Goal: Task Accomplishment & Management: Manage account settings

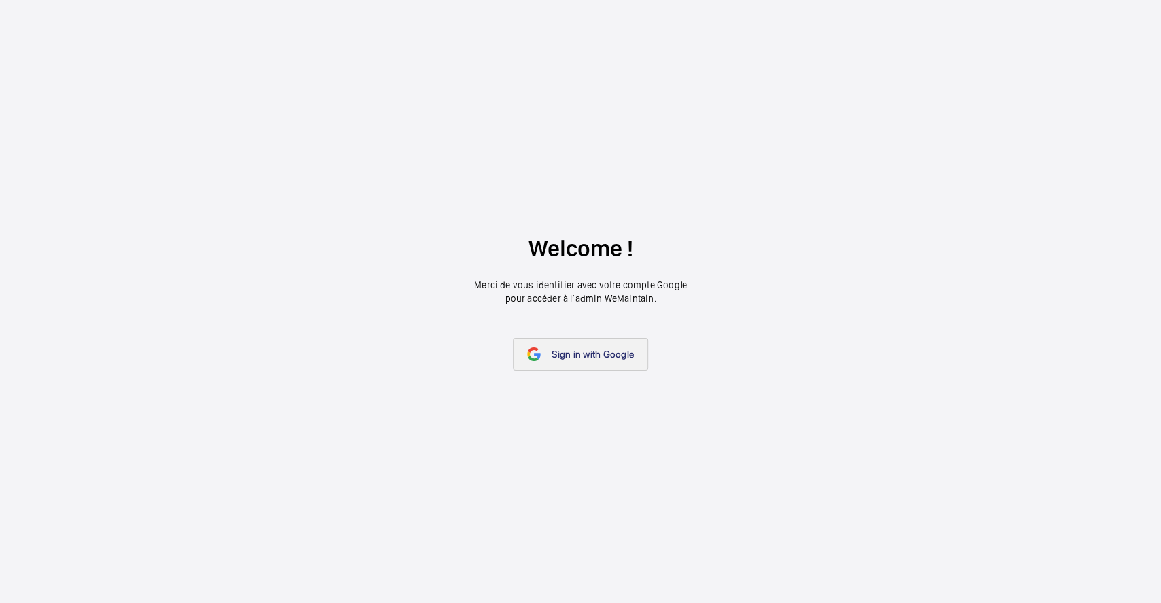
click at [591, 359] on span "Sign in with Google" at bounding box center [593, 354] width 82 height 11
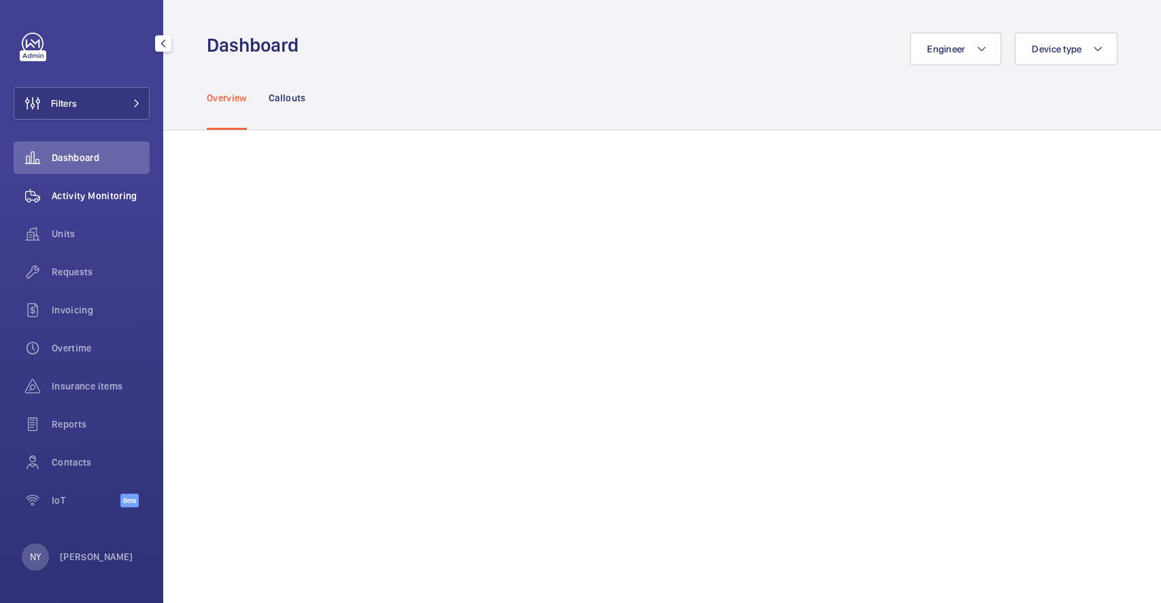
click at [28, 182] on wm-front-icon-button at bounding box center [33, 196] width 38 height 33
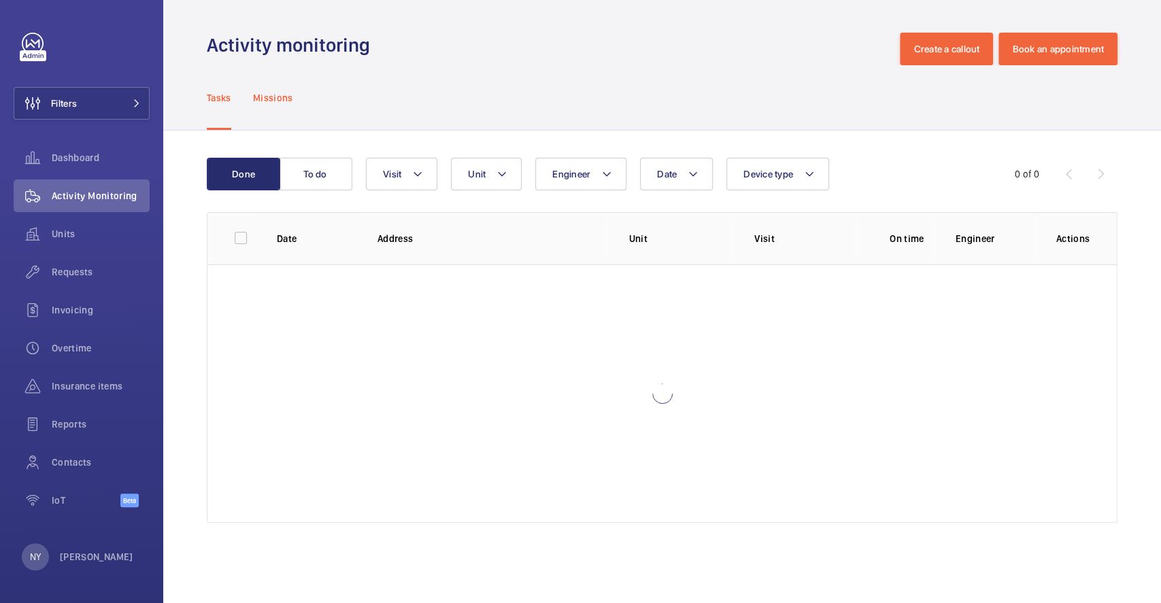
click at [289, 101] on p "Missions" at bounding box center [273, 98] width 40 height 14
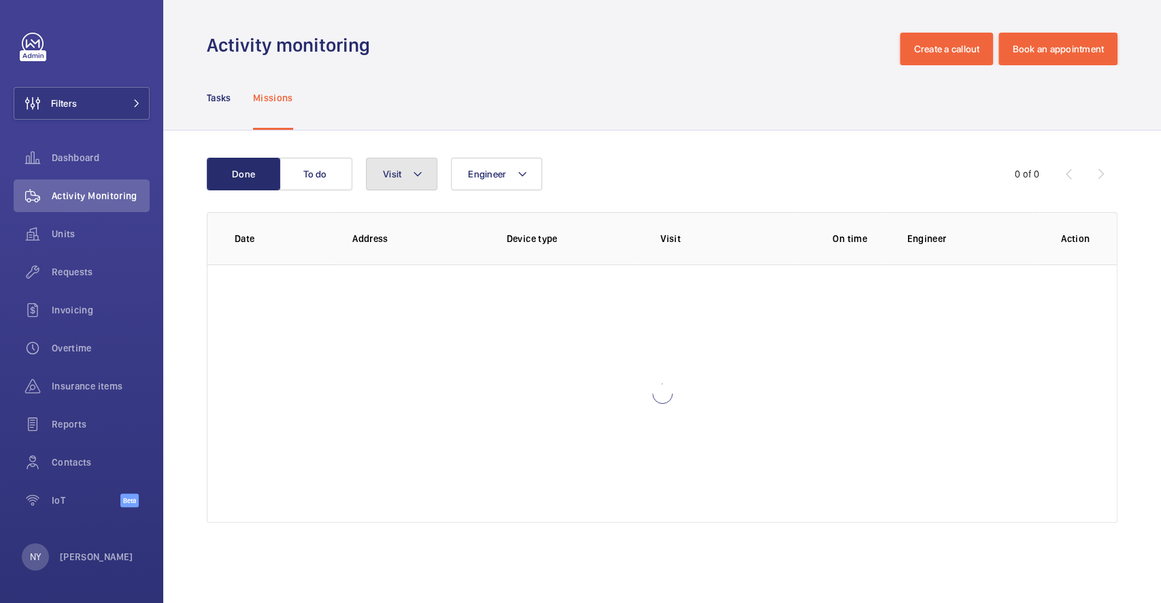
click at [382, 169] on button "Visit" at bounding box center [401, 174] width 71 height 33
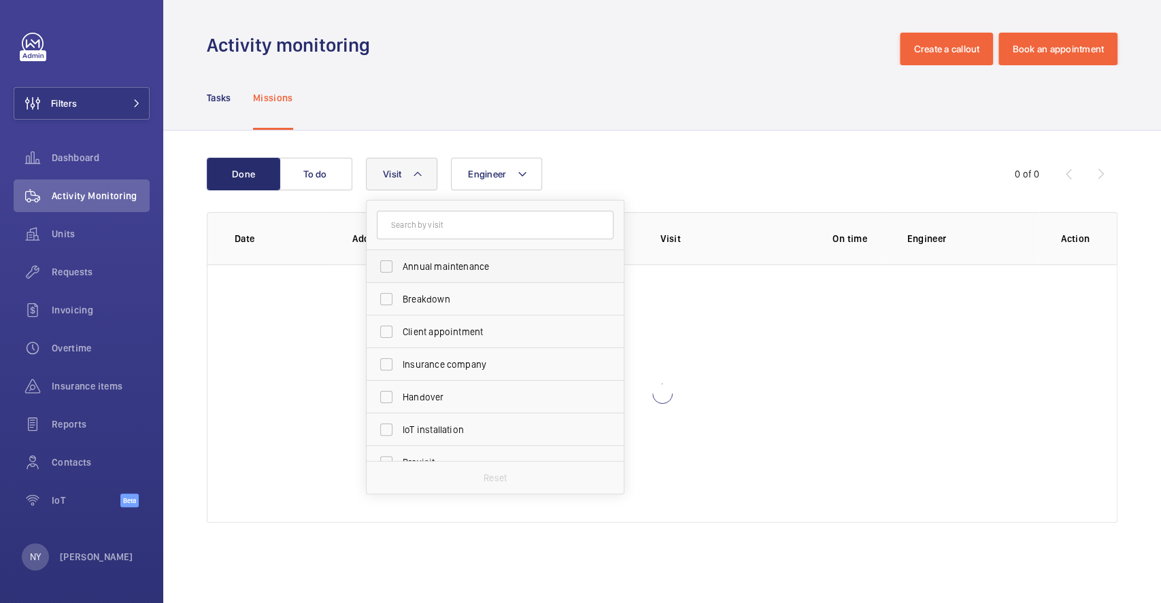
click at [449, 276] on label "Annual maintenance" at bounding box center [485, 266] width 237 height 33
click at [400, 276] on input "Annual maintenance" at bounding box center [386, 266] width 27 height 27
checkbox input "true"
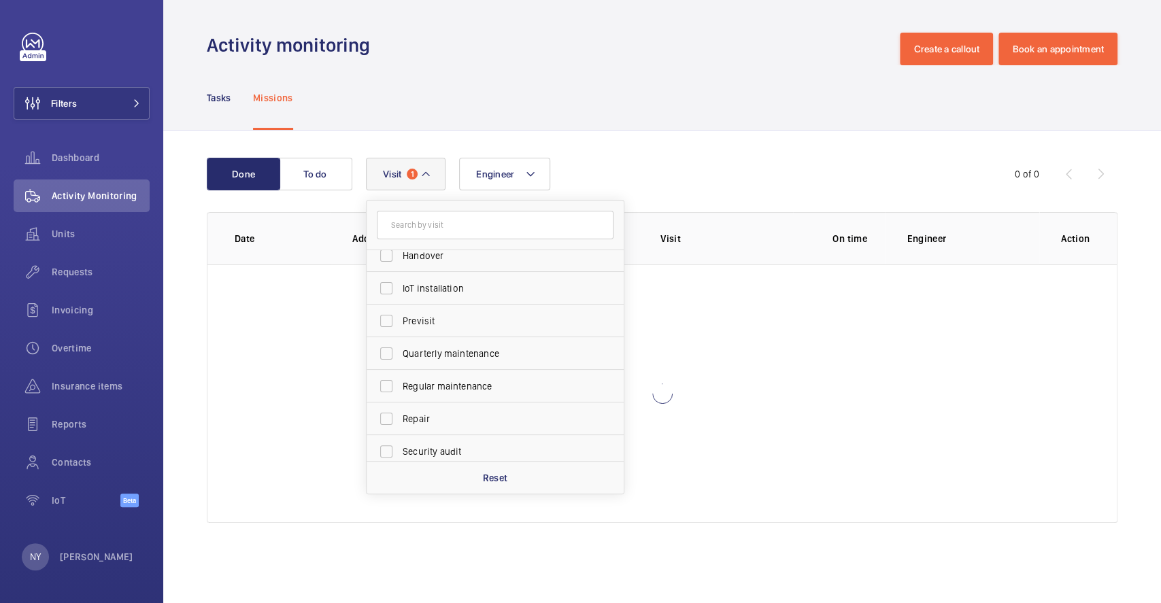
scroll to position [213, 0]
click at [449, 276] on span "Quarterly maintenance" at bounding box center [496, 283] width 187 height 14
click at [400, 276] on input "Quarterly maintenance" at bounding box center [386, 282] width 27 height 27
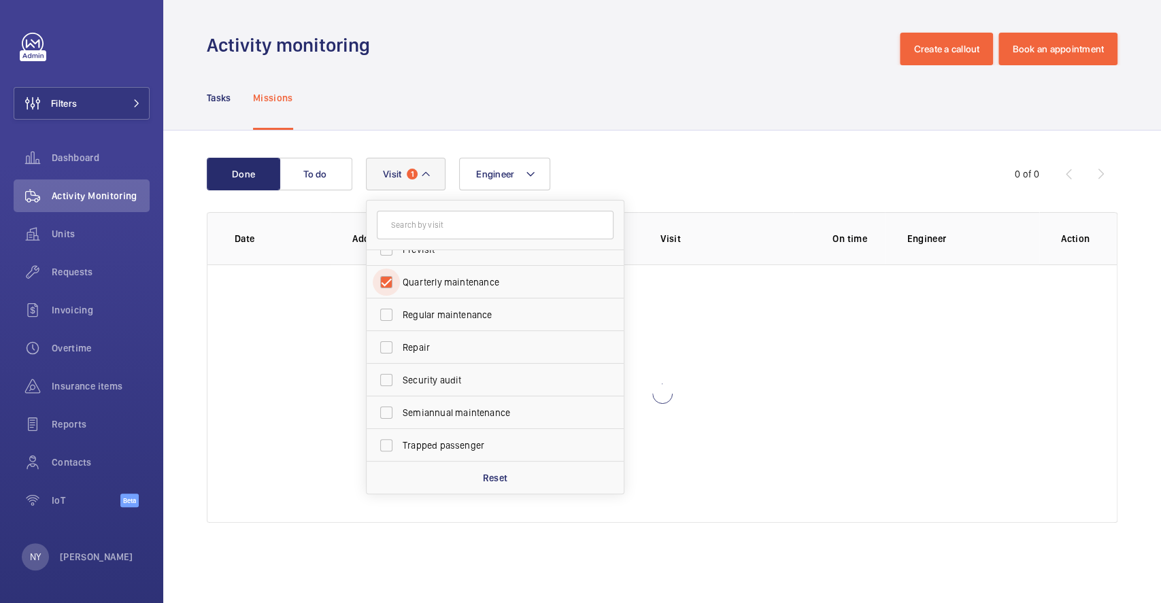
checkbox input "true"
click at [444, 309] on span "Regular maintenance" at bounding box center [496, 315] width 187 height 14
click at [400, 309] on input "Regular maintenance" at bounding box center [386, 314] width 27 height 27
checkbox input "true"
click at [448, 420] on label "Semiannual maintenance" at bounding box center [485, 413] width 237 height 33
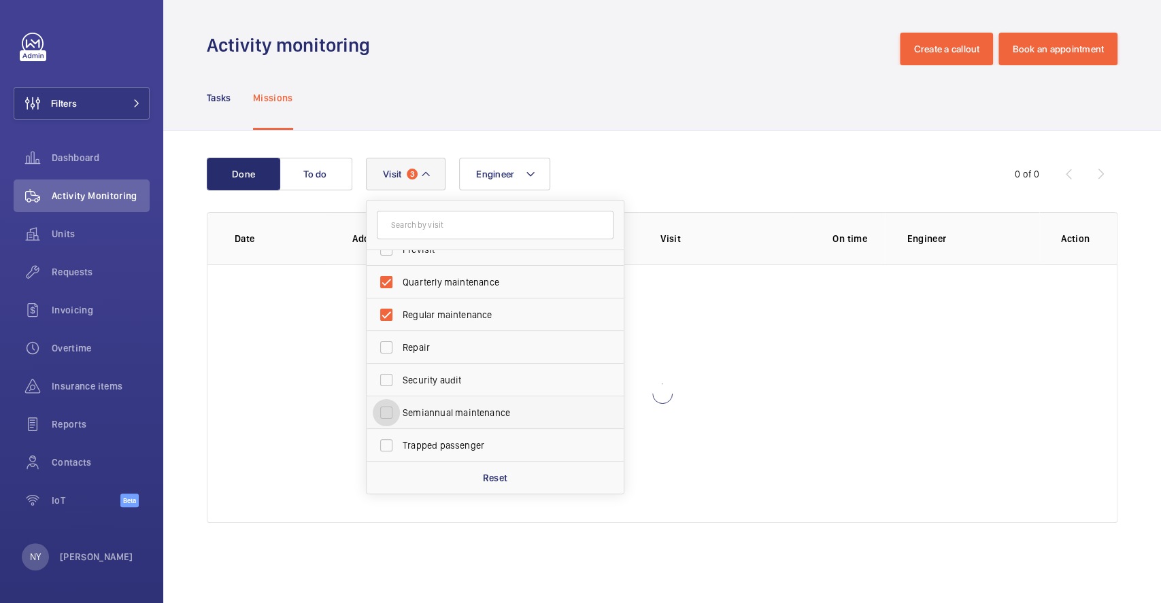
click at [400, 420] on input "Semiannual maintenance" at bounding box center [386, 412] width 27 height 27
checkbox input "true"
click at [587, 152] on div "Done To do Engineer Visit 4 Annual maintenance Breakdown Client appointment Ins…" at bounding box center [662, 343] width 998 height 425
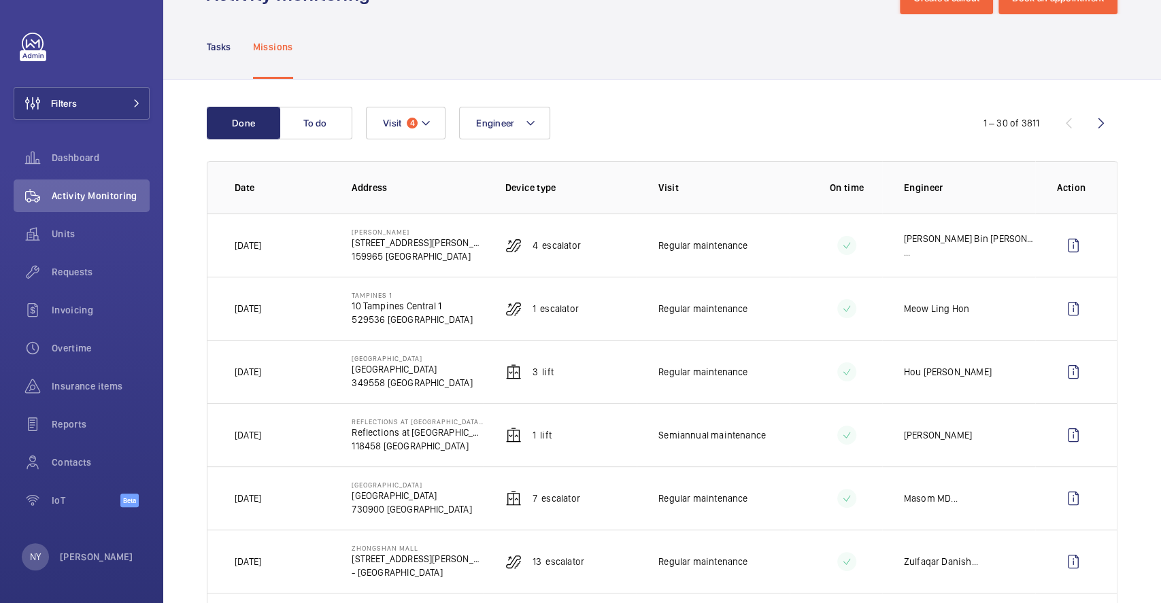
scroll to position [90, 0]
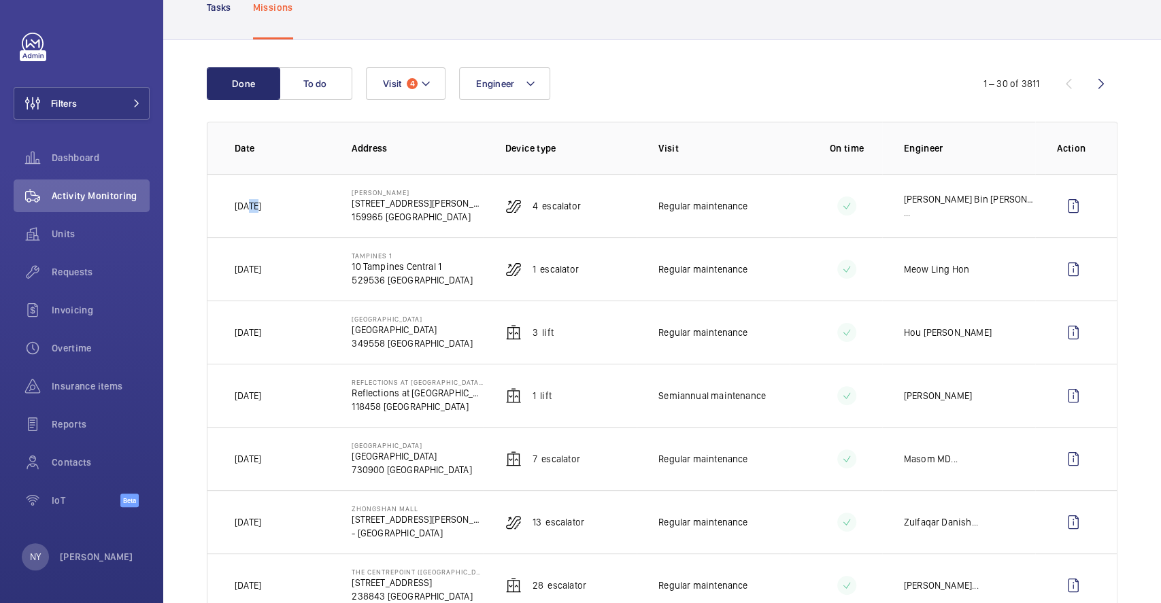
drag, startPoint x: 250, startPoint y: 207, endPoint x: 270, endPoint y: 205, distance: 19.8
click at [270, 205] on td "[DATE]" at bounding box center [269, 205] width 122 height 63
drag, startPoint x: 350, startPoint y: 322, endPoint x: 374, endPoint y: 320, distance: 24.6
click at [374, 320] on p "[GEOGRAPHIC_DATA]" at bounding box center [412, 319] width 120 height 8
copy p "Cideco"
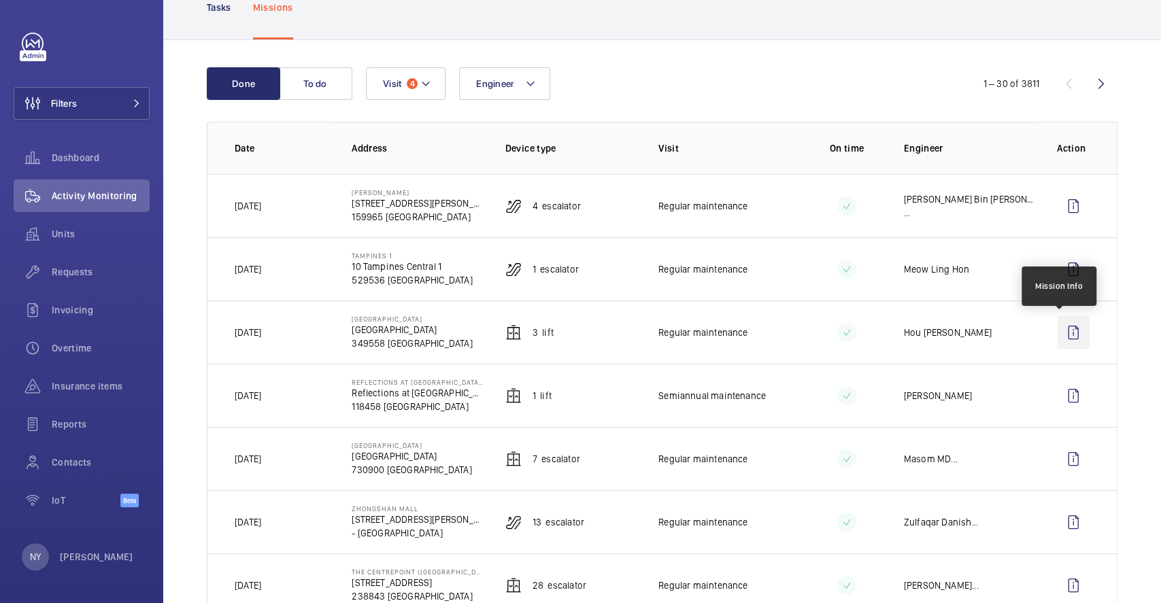
click at [1057, 332] on wm-front-icon-button at bounding box center [1073, 332] width 33 height 33
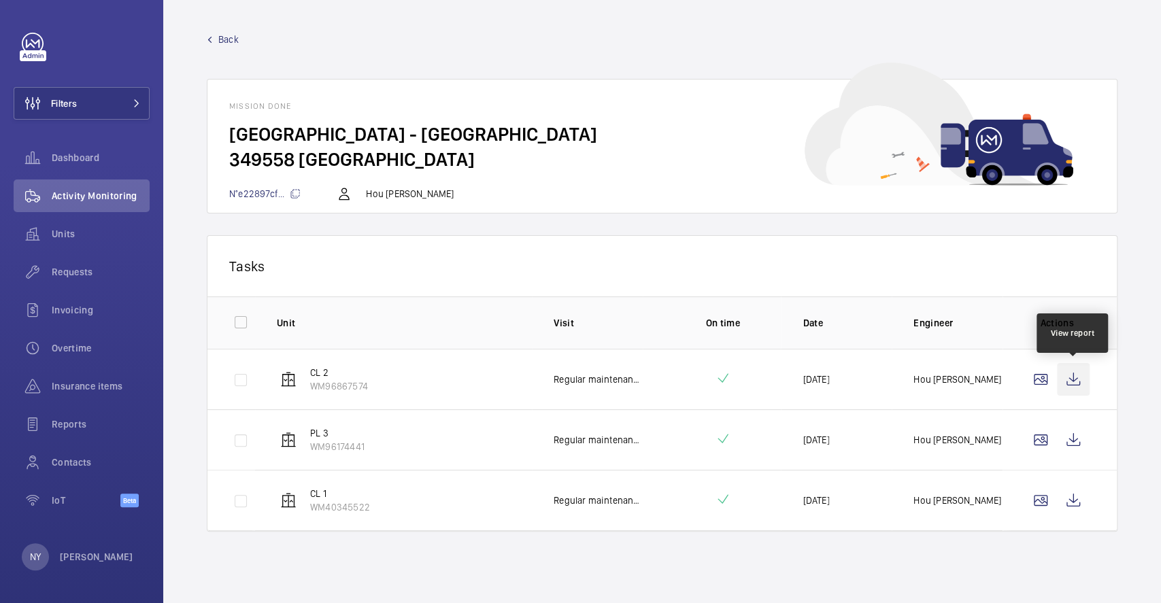
click at [1082, 374] on wm-front-icon-button at bounding box center [1073, 379] width 33 height 33
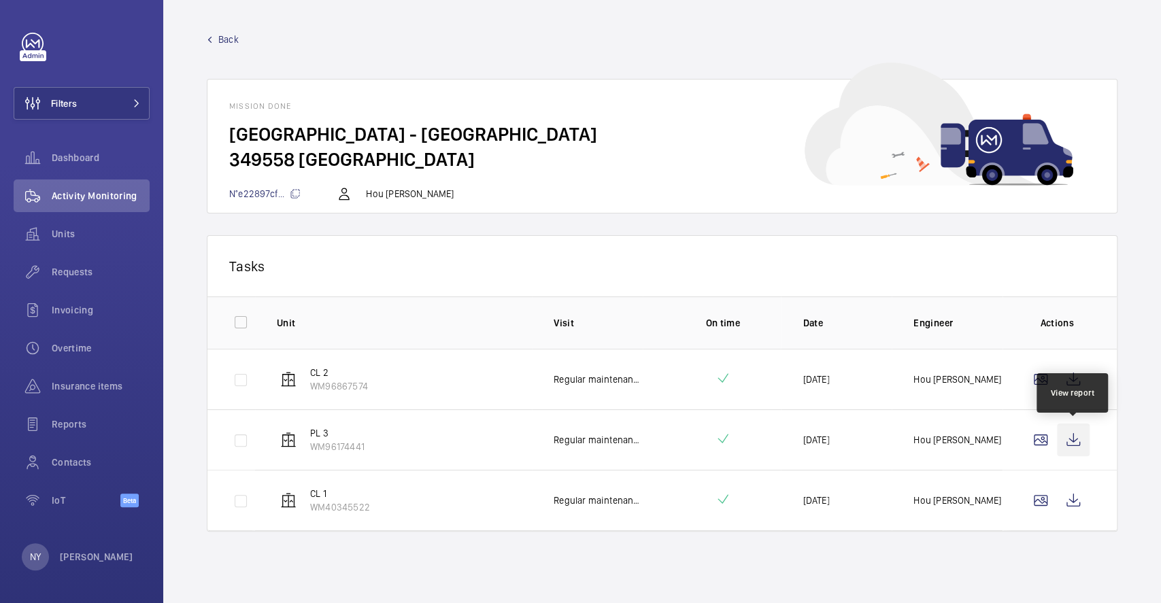
click at [1069, 427] on wm-front-icon-button at bounding box center [1073, 440] width 33 height 33
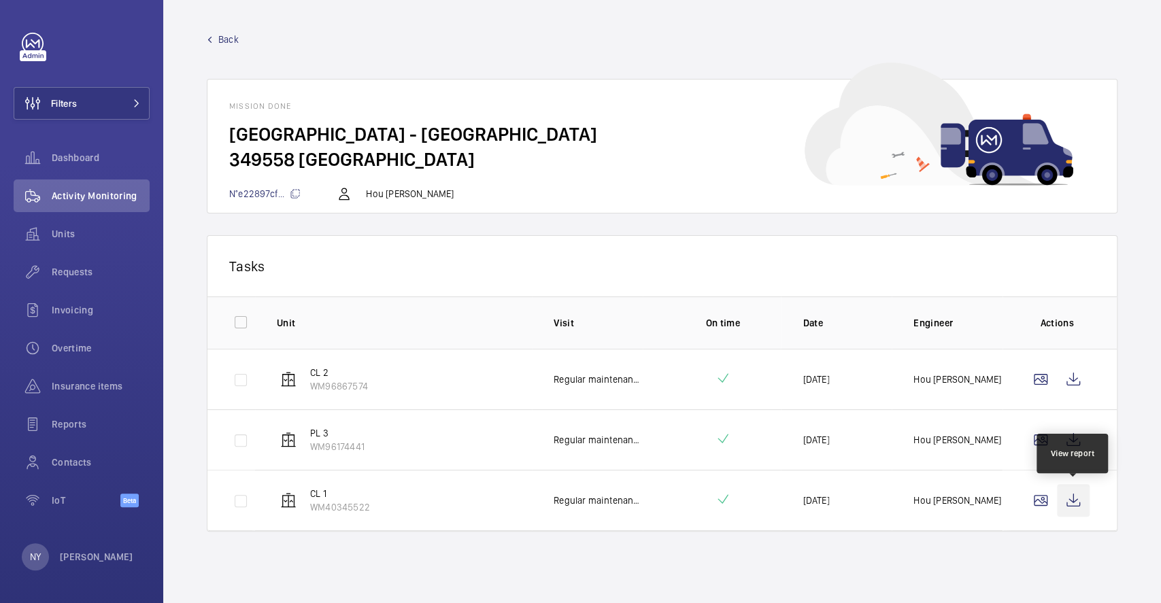
click at [1072, 509] on wm-front-icon-button at bounding box center [1073, 500] width 33 height 33
click at [235, 38] on span "Back" at bounding box center [228, 40] width 20 height 14
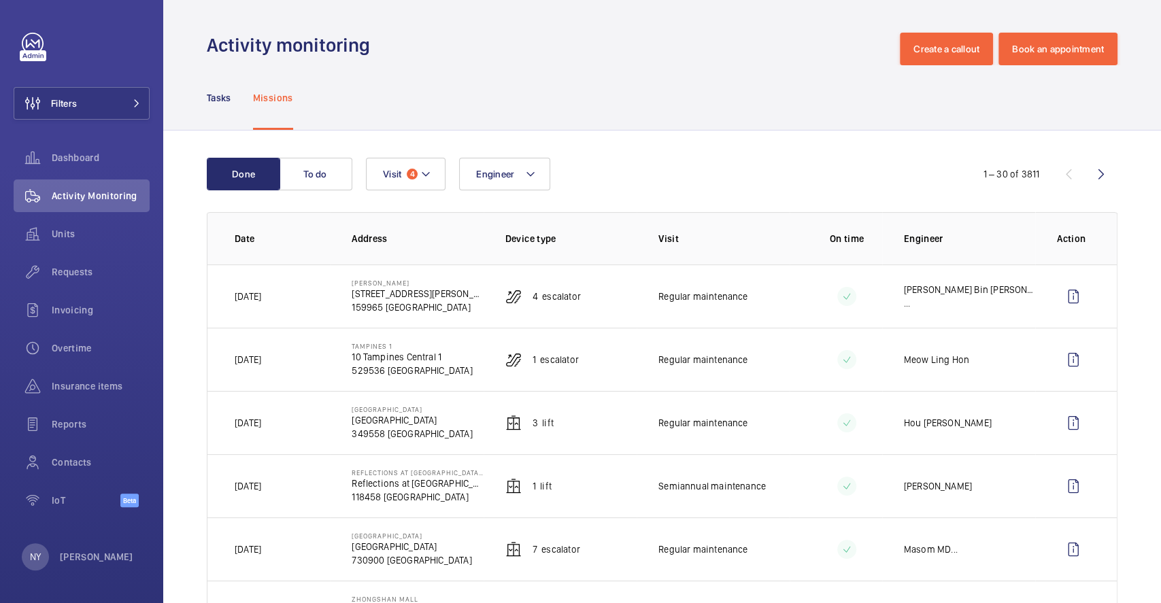
drag, startPoint x: 348, startPoint y: 346, endPoint x: 397, endPoint y: 346, distance: 49.0
click at [397, 346] on td "Tampines [STREET_ADDRESS]" at bounding box center [406, 359] width 153 height 63
copy p "Tampines 1"
click at [93, 110] on button "Filters" at bounding box center [82, 103] width 136 height 33
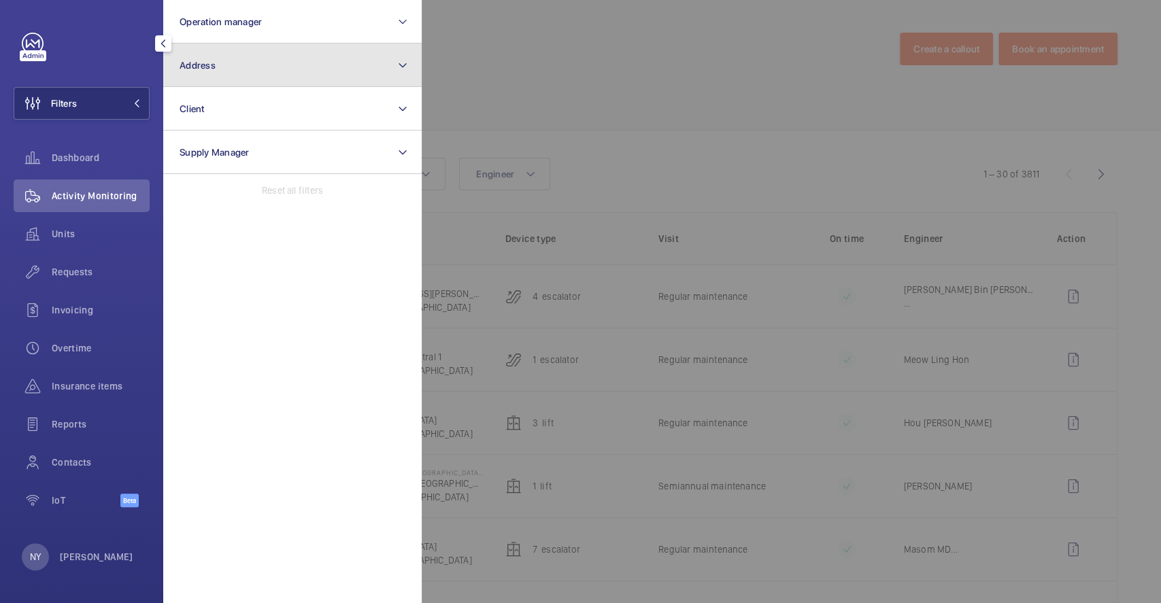
click at [232, 65] on button "Address" at bounding box center [292, 66] width 259 height 44
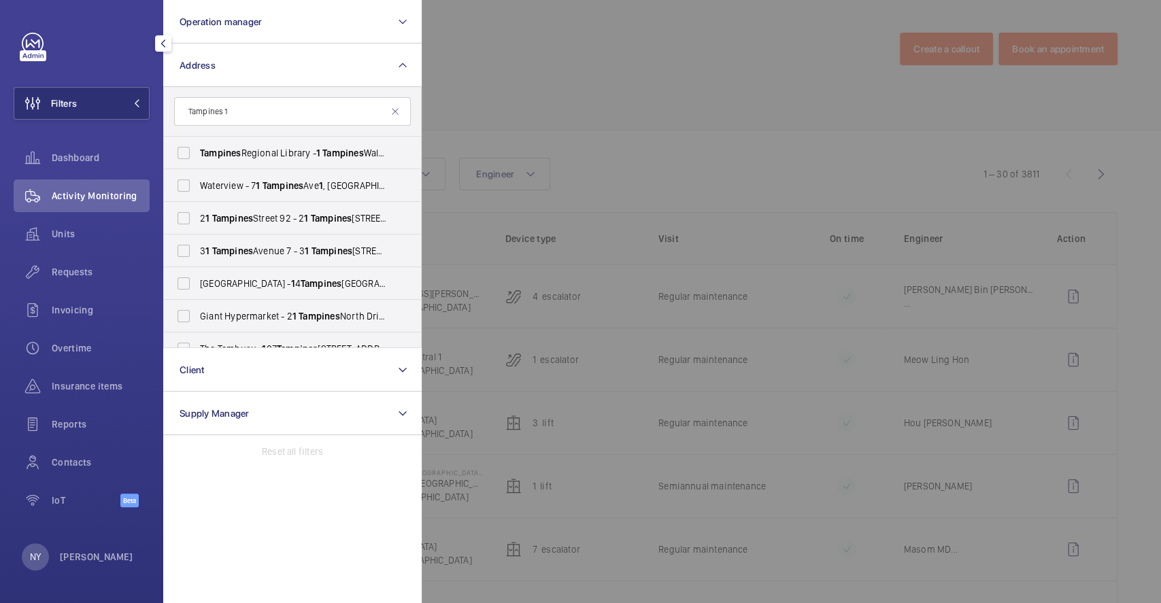
type input "Tampines 1"
click at [246, 155] on span "[GEOGRAPHIC_DATA] - [STREET_ADDRESS]" at bounding box center [293, 153] width 187 height 14
click at [197, 155] on input "[GEOGRAPHIC_DATA] - [STREET_ADDRESS]" at bounding box center [183, 152] width 27 height 27
click at [244, 152] on span "[GEOGRAPHIC_DATA] - [STREET_ADDRESS]" at bounding box center [293, 153] width 187 height 14
click at [197, 152] on input "[GEOGRAPHIC_DATA] - [STREET_ADDRESS]" at bounding box center [183, 152] width 27 height 27
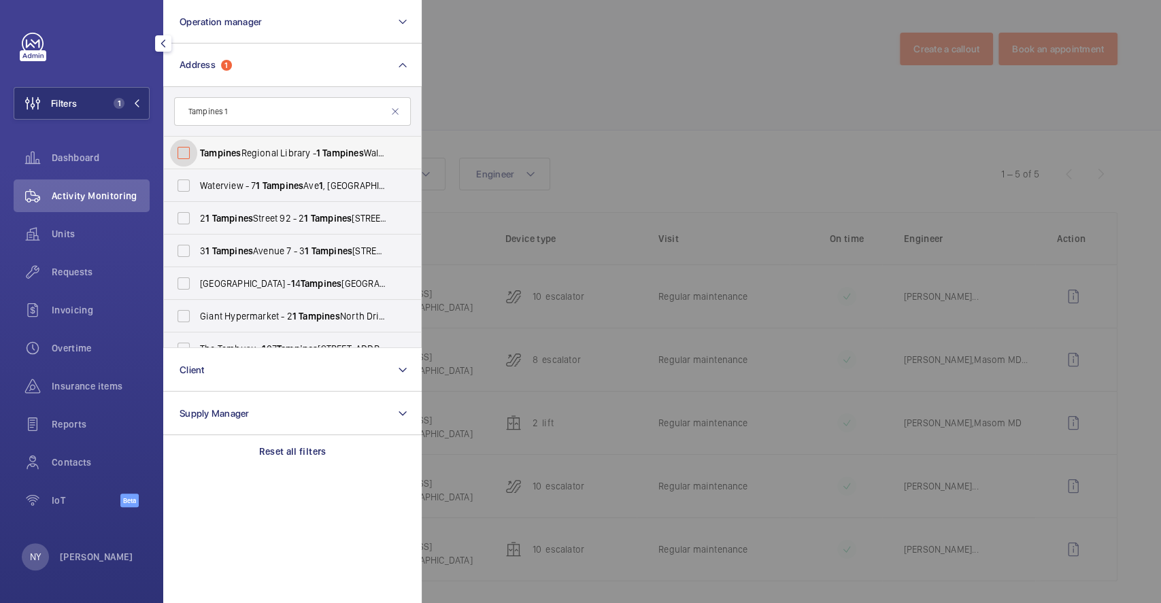
checkbox input "false"
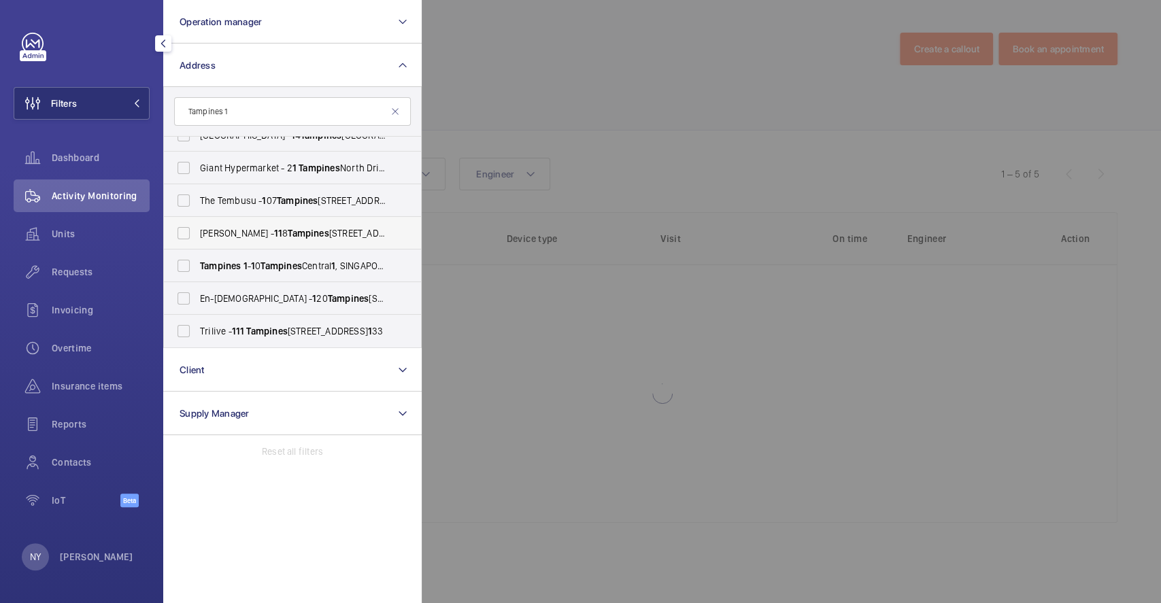
scroll to position [148, 0]
click at [267, 261] on span "Tampines" at bounding box center [281, 266] width 41 height 11
click at [197, 261] on input "Tampines 1 - 1 0 [STREET_ADDRESS]" at bounding box center [183, 266] width 27 height 27
checkbox input "true"
click at [586, 61] on div at bounding box center [1002, 301] width 1161 height 603
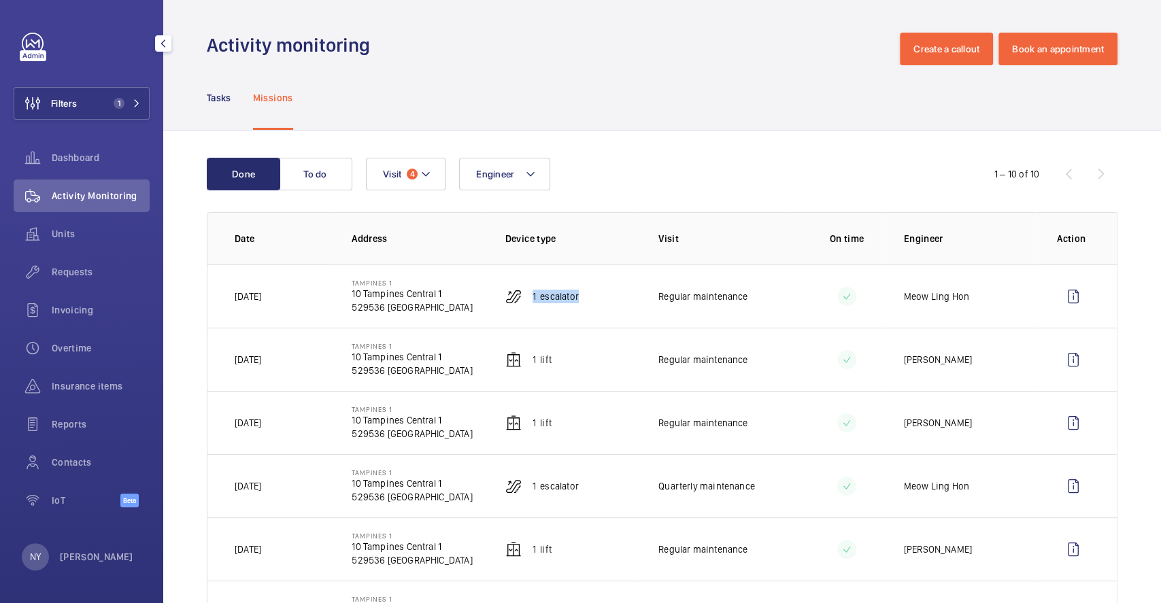
drag, startPoint x: 528, startPoint y: 295, endPoint x: 576, endPoint y: 293, distance: 48.4
click at [576, 293] on td "1 Escalator" at bounding box center [560, 296] width 153 height 63
copy p "1 Escalator"
click at [1057, 291] on wm-front-icon-button at bounding box center [1073, 296] width 33 height 33
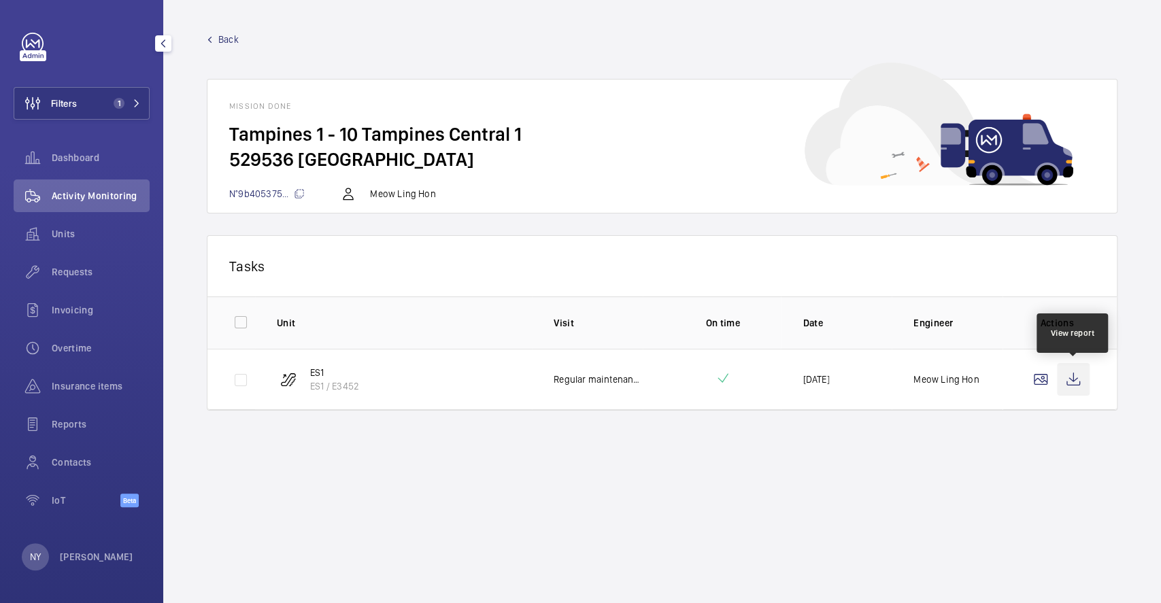
click at [1086, 384] on wm-front-icon-button at bounding box center [1073, 379] width 33 height 33
click at [229, 42] on span "Back" at bounding box center [228, 40] width 20 height 14
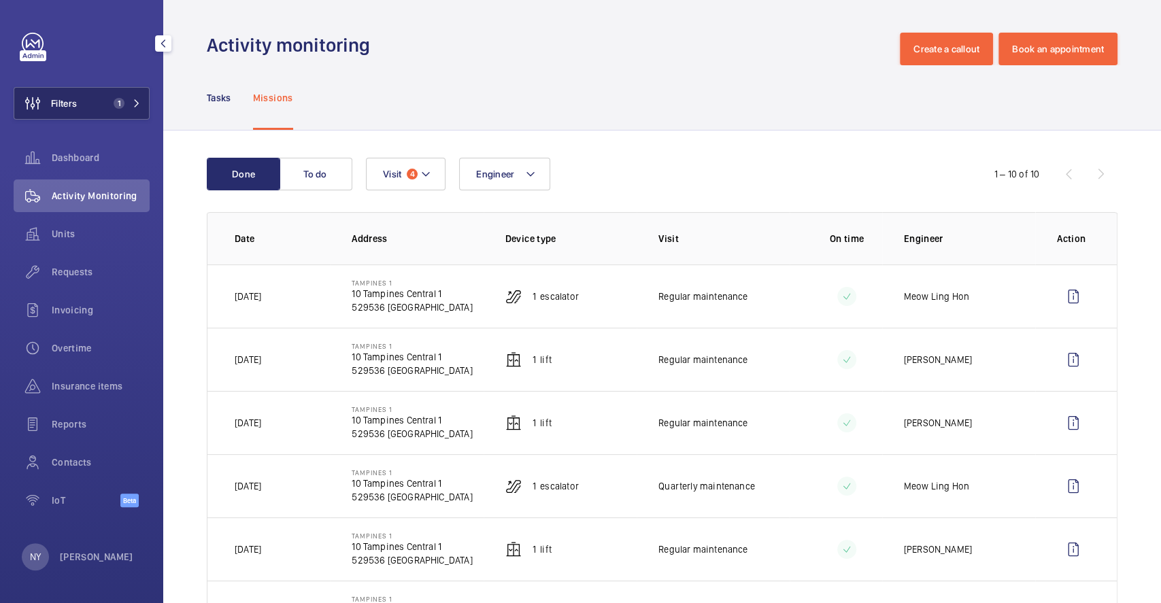
click at [74, 112] on span "Filters" at bounding box center [45, 103] width 63 height 33
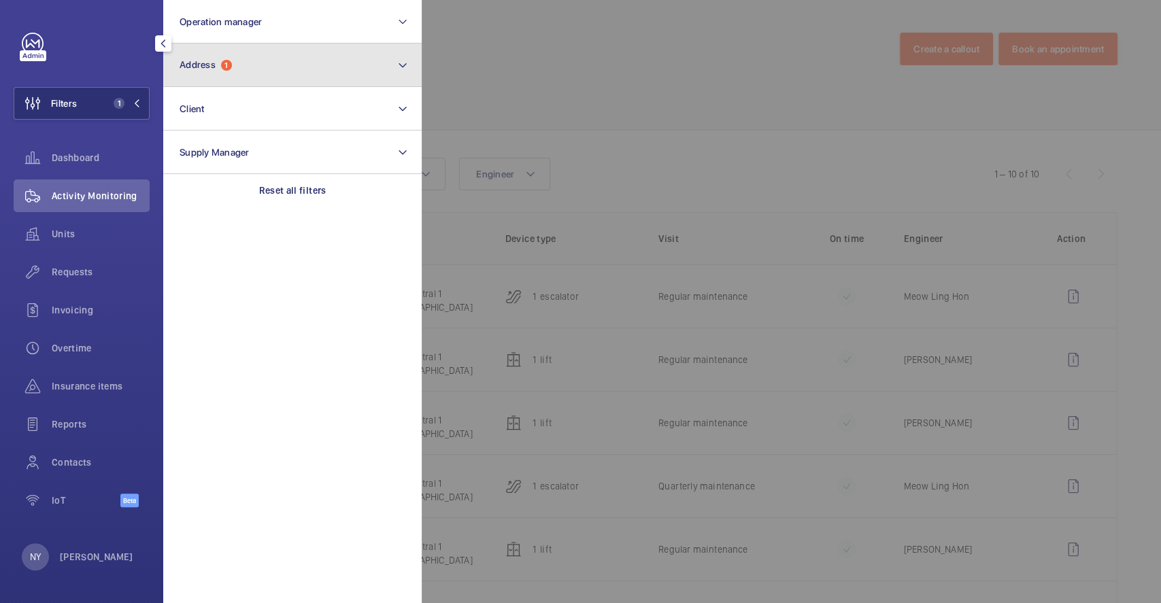
click at [323, 58] on button "Address 1" at bounding box center [292, 66] width 259 height 44
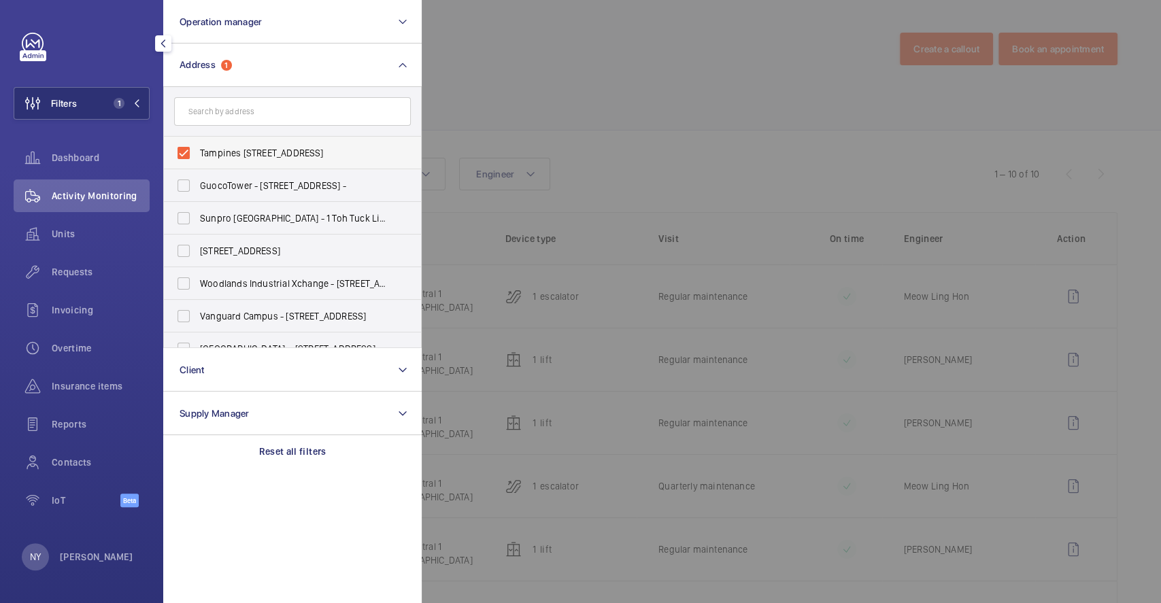
click at [269, 152] on span "Tampines [STREET_ADDRESS]" at bounding box center [293, 153] width 187 height 14
click at [197, 152] on input "Tampines [STREET_ADDRESS]" at bounding box center [183, 152] width 27 height 27
checkbox input "false"
click at [561, 127] on div at bounding box center [1002, 301] width 1161 height 603
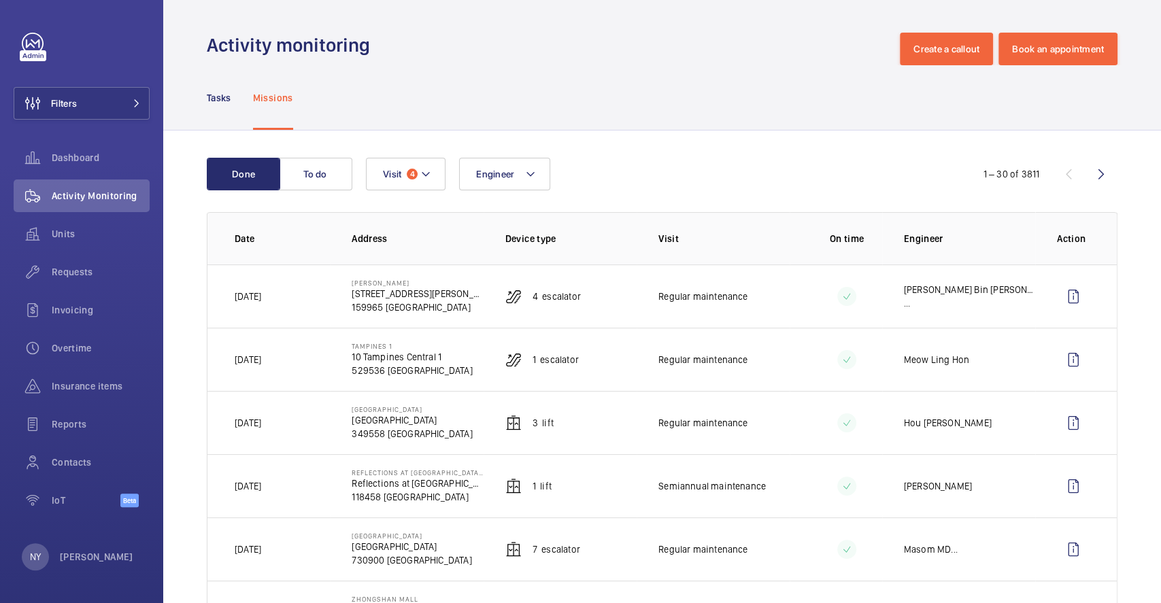
drag, startPoint x: 350, startPoint y: 281, endPoint x: 430, endPoint y: 280, distance: 80.3
click at [430, 280] on p "[PERSON_NAME]" at bounding box center [417, 283] width 131 height 8
copy p "[PERSON_NAME]"
click at [1057, 299] on wm-front-icon-button at bounding box center [1073, 296] width 33 height 33
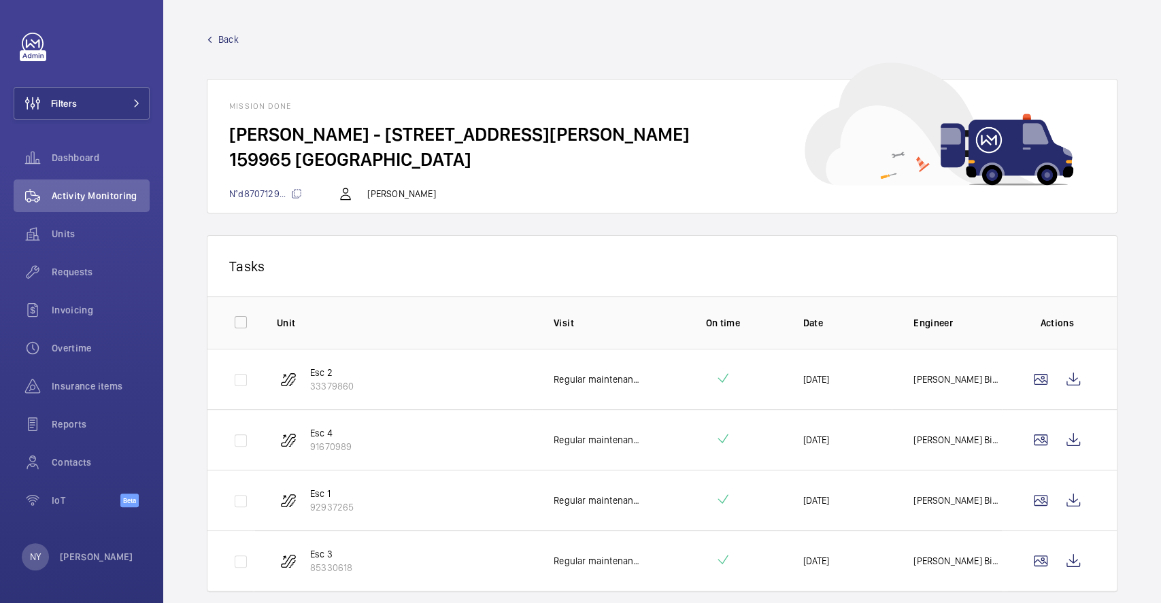
scroll to position [43, 0]
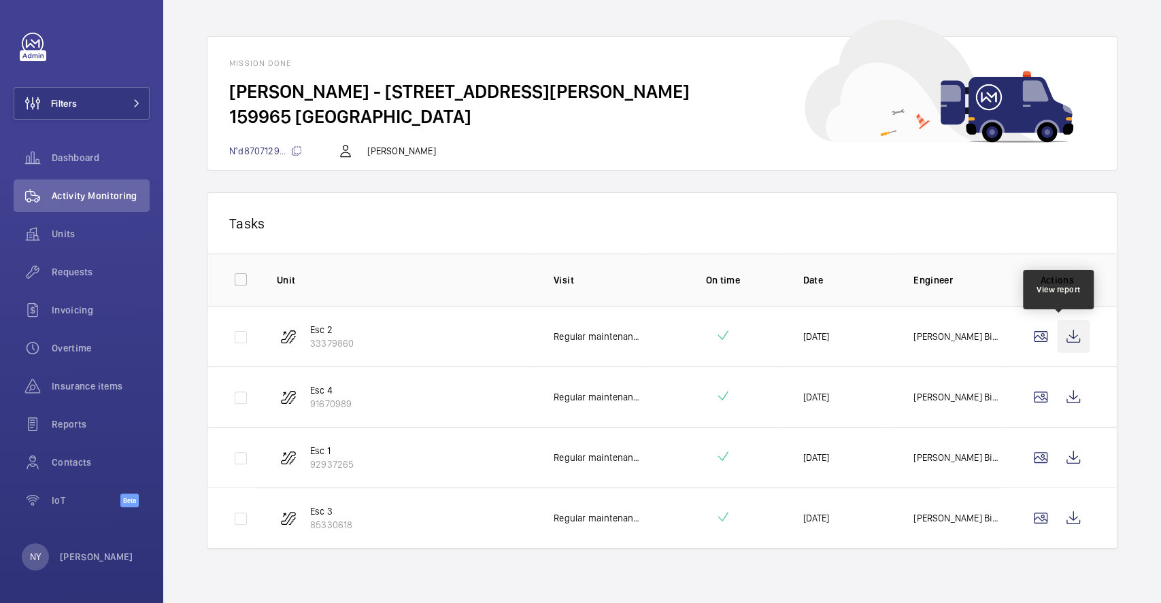
click at [1065, 334] on wm-front-icon-button at bounding box center [1073, 336] width 33 height 33
click at [1057, 381] on wm-front-icon-button at bounding box center [1073, 397] width 33 height 33
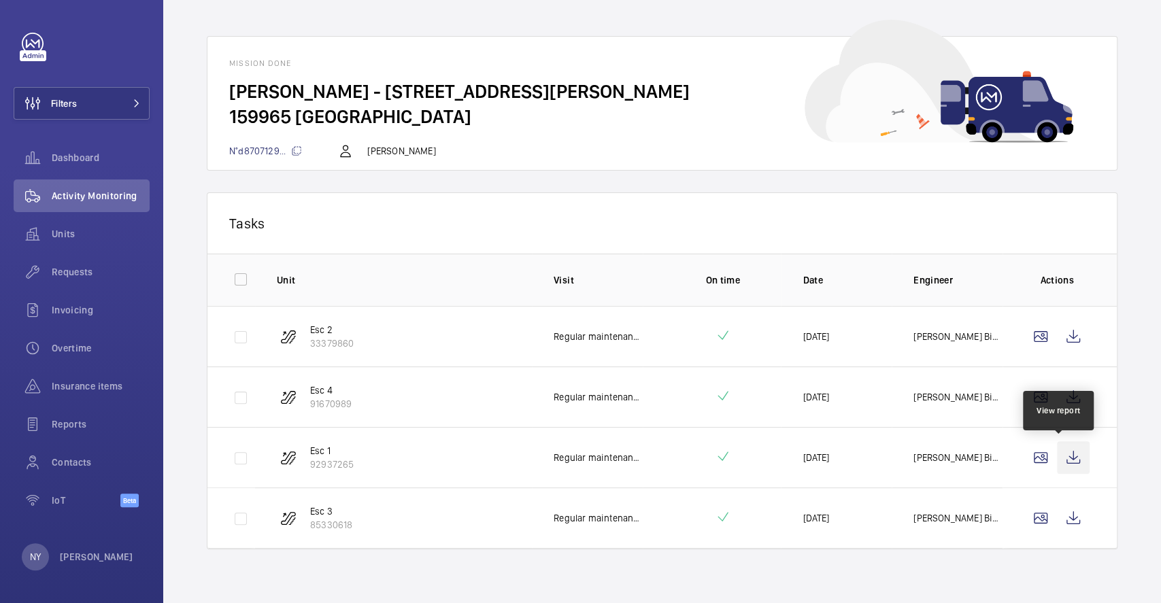
click at [1068, 457] on wm-front-icon-button at bounding box center [1073, 458] width 33 height 33
click at [1057, 516] on wm-front-icon-button at bounding box center [1073, 518] width 33 height 33
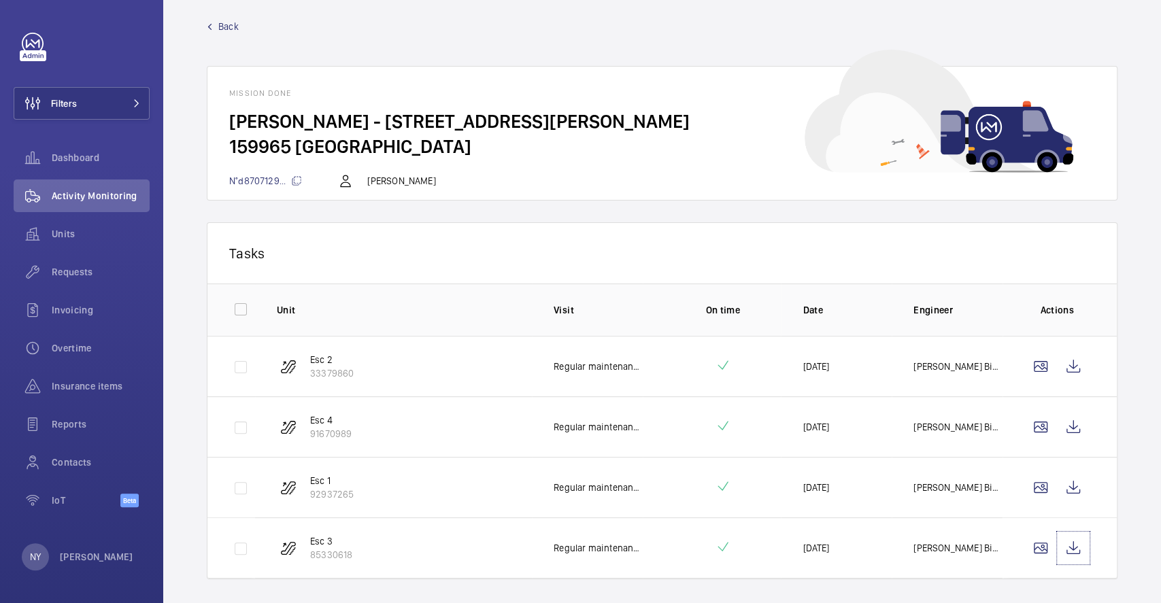
scroll to position [0, 0]
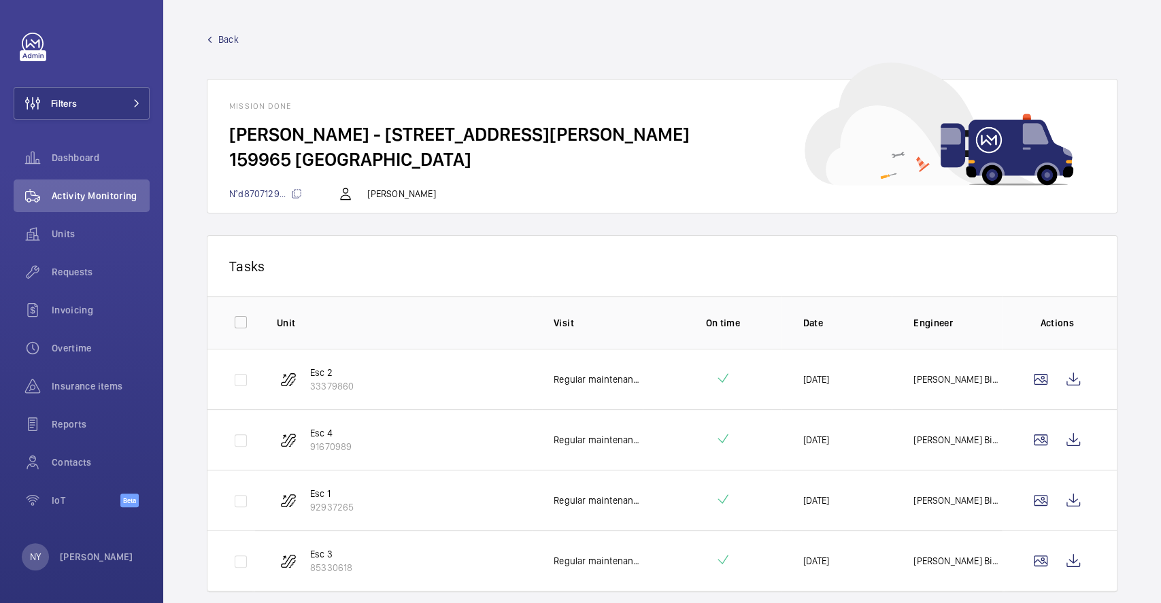
click at [231, 44] on span "Back" at bounding box center [228, 40] width 20 height 14
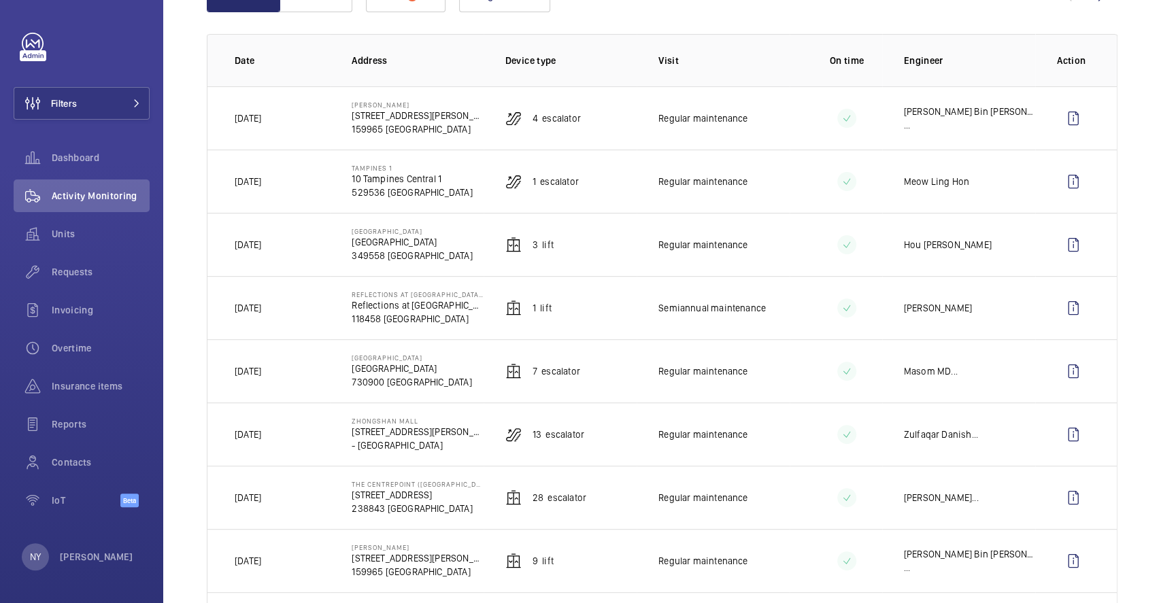
scroll to position [181, 0]
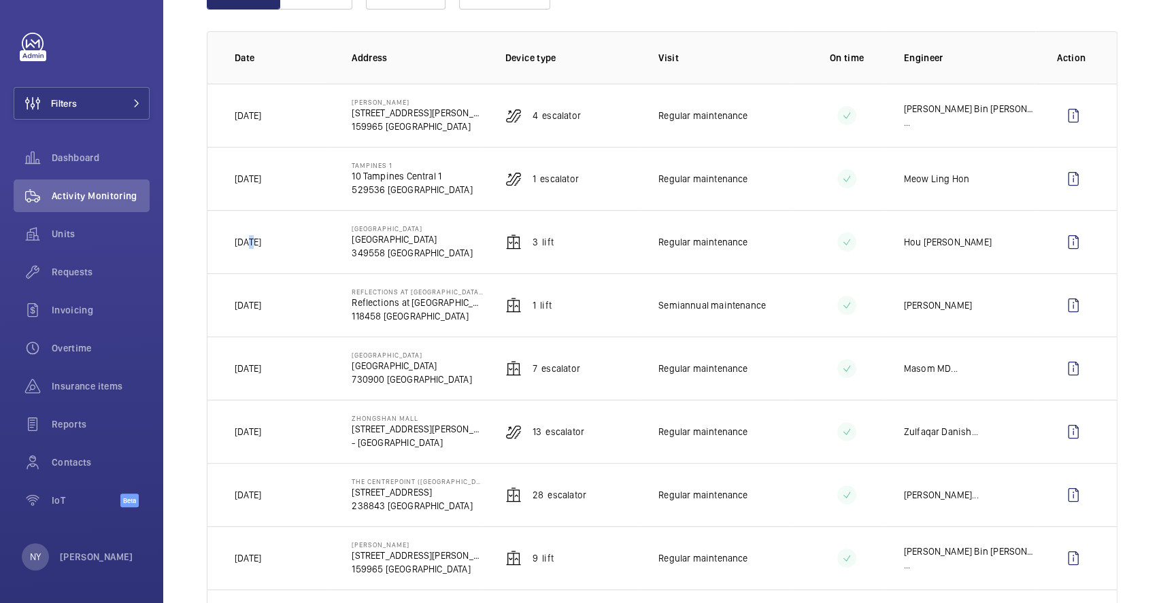
click at [256, 242] on p "[DATE]" at bounding box center [248, 242] width 27 height 14
drag, startPoint x: 245, startPoint y: 114, endPoint x: 266, endPoint y: 112, distance: 21.2
click at [266, 112] on td "[DATE]" at bounding box center [269, 115] width 122 height 63
drag, startPoint x: 252, startPoint y: 241, endPoint x: 271, endPoint y: 240, distance: 19.7
click at [271, 240] on td "[DATE]" at bounding box center [269, 241] width 122 height 63
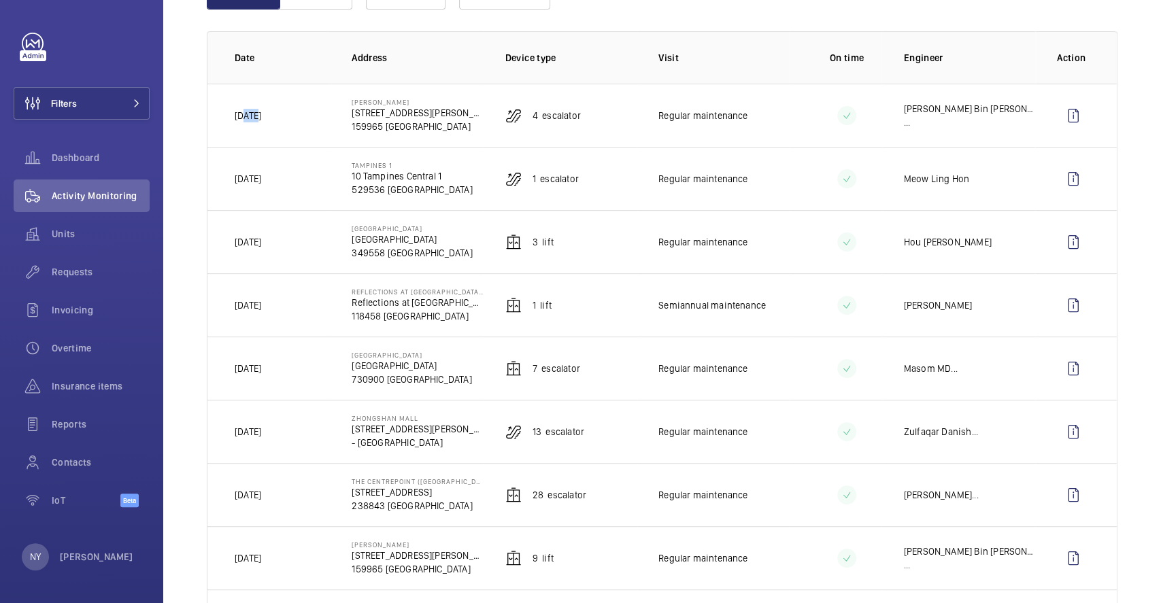
drag, startPoint x: 246, startPoint y: 108, endPoint x: 263, endPoint y: 112, distance: 16.8
click at [263, 112] on td "[DATE]" at bounding box center [269, 115] width 122 height 63
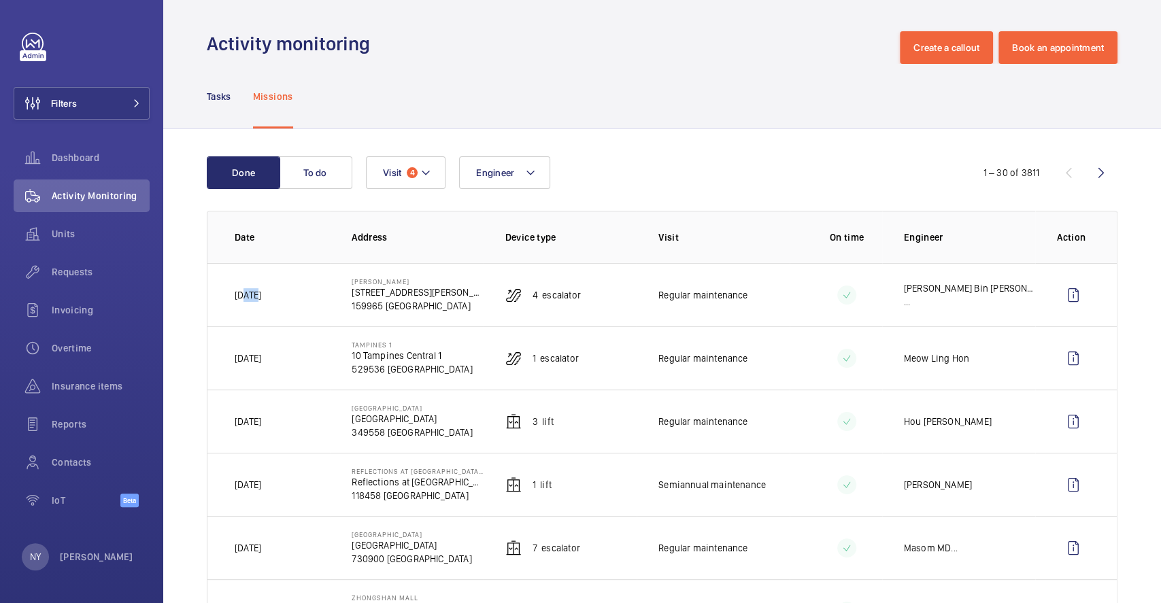
scroll to position [0, 0]
click at [71, 552] on p "[PERSON_NAME]" at bounding box center [96, 557] width 73 height 14
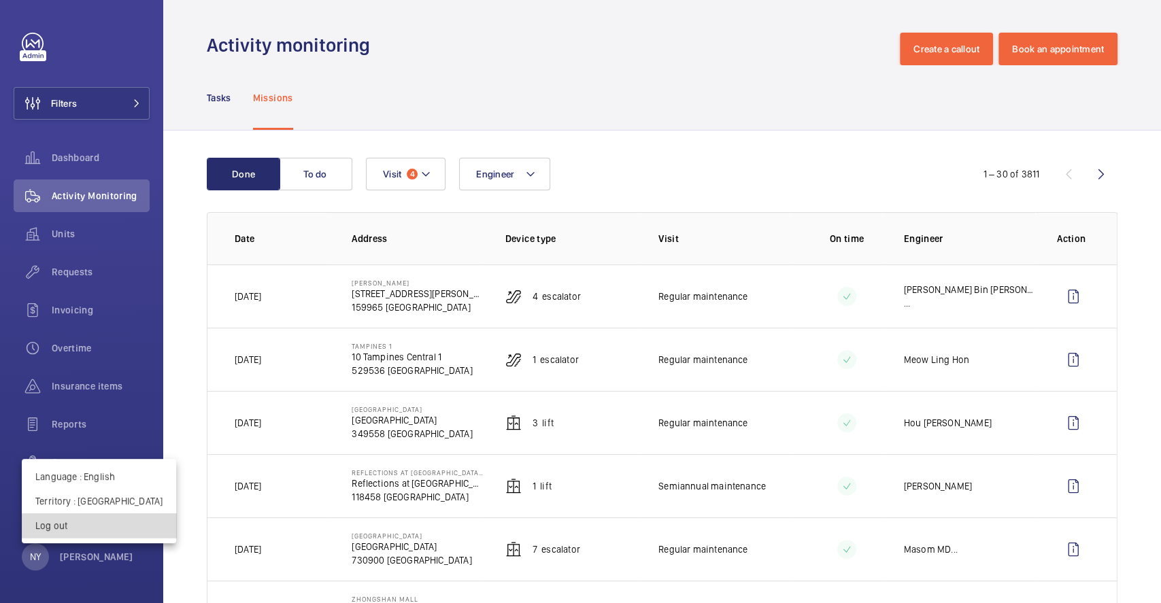
click at [103, 536] on button "Log out" at bounding box center [99, 526] width 154 height 24
